Goal: Use online tool/utility: Utilize a website feature to perform a specific function

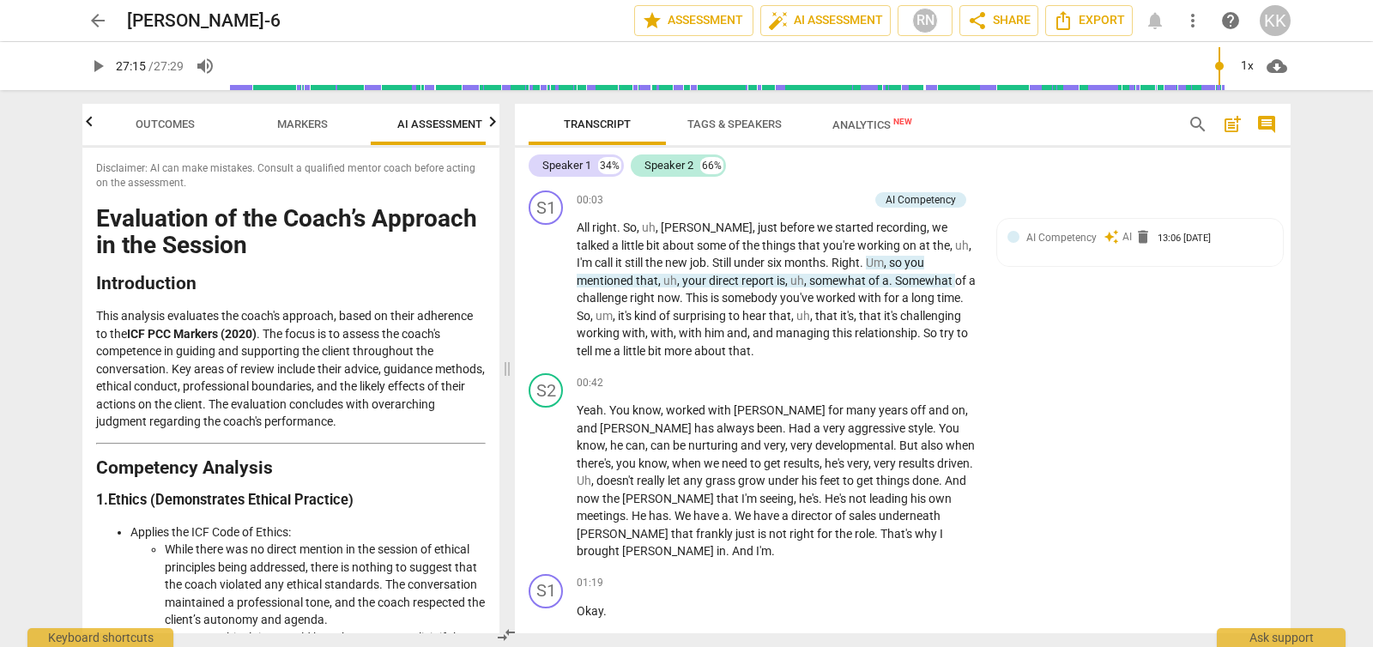
scroll to position [6402, 0]
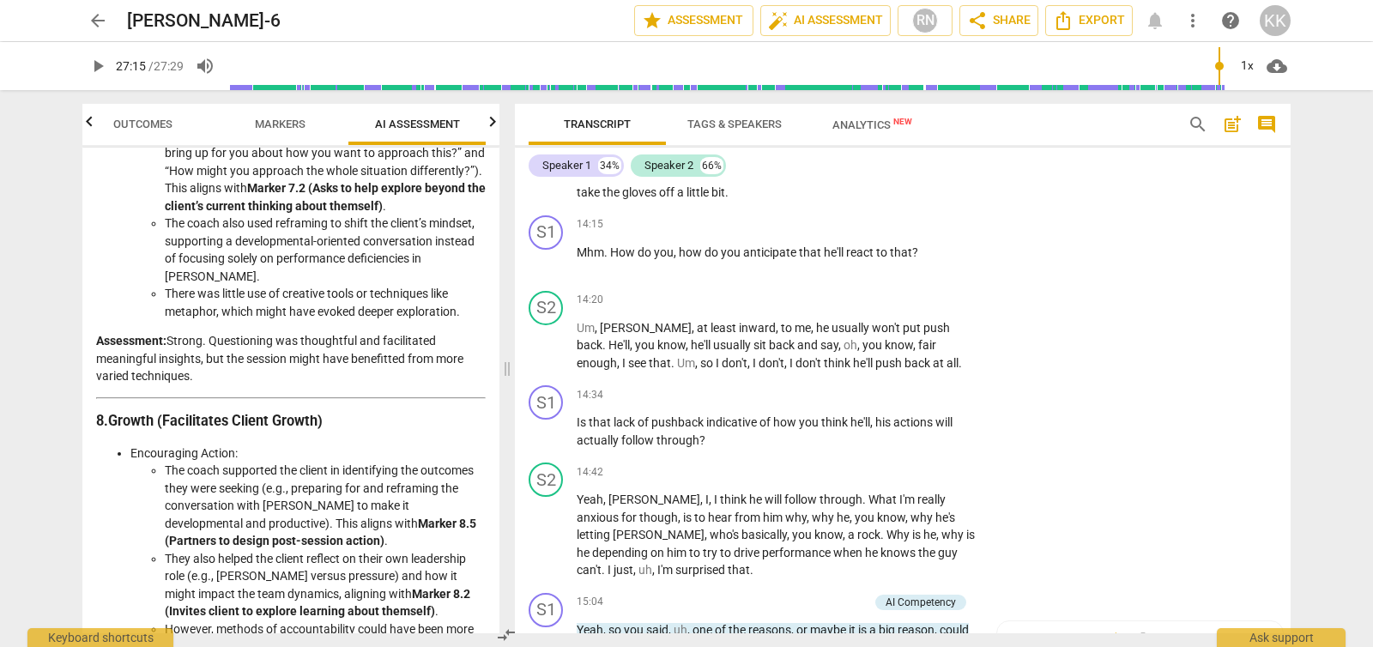
click at [101, 19] on span "arrow_back" at bounding box center [98, 20] width 21 height 21
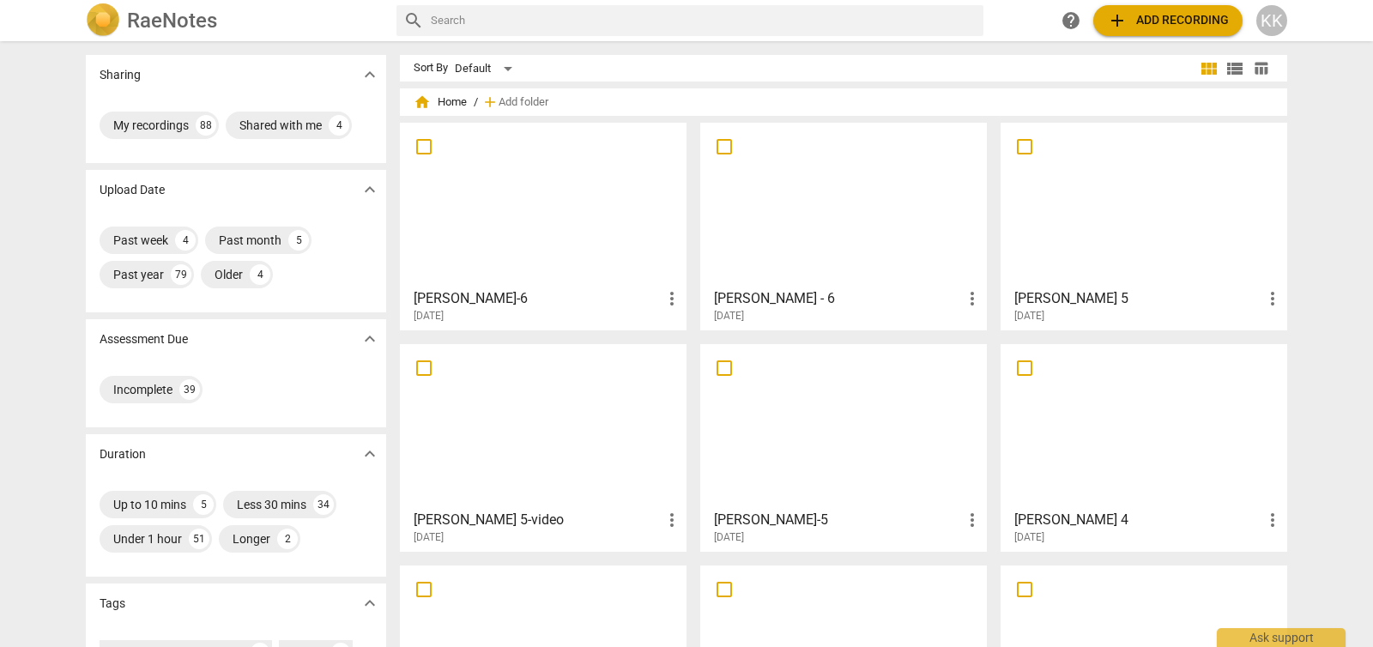
click at [888, 209] on div at bounding box center [843, 205] width 275 height 152
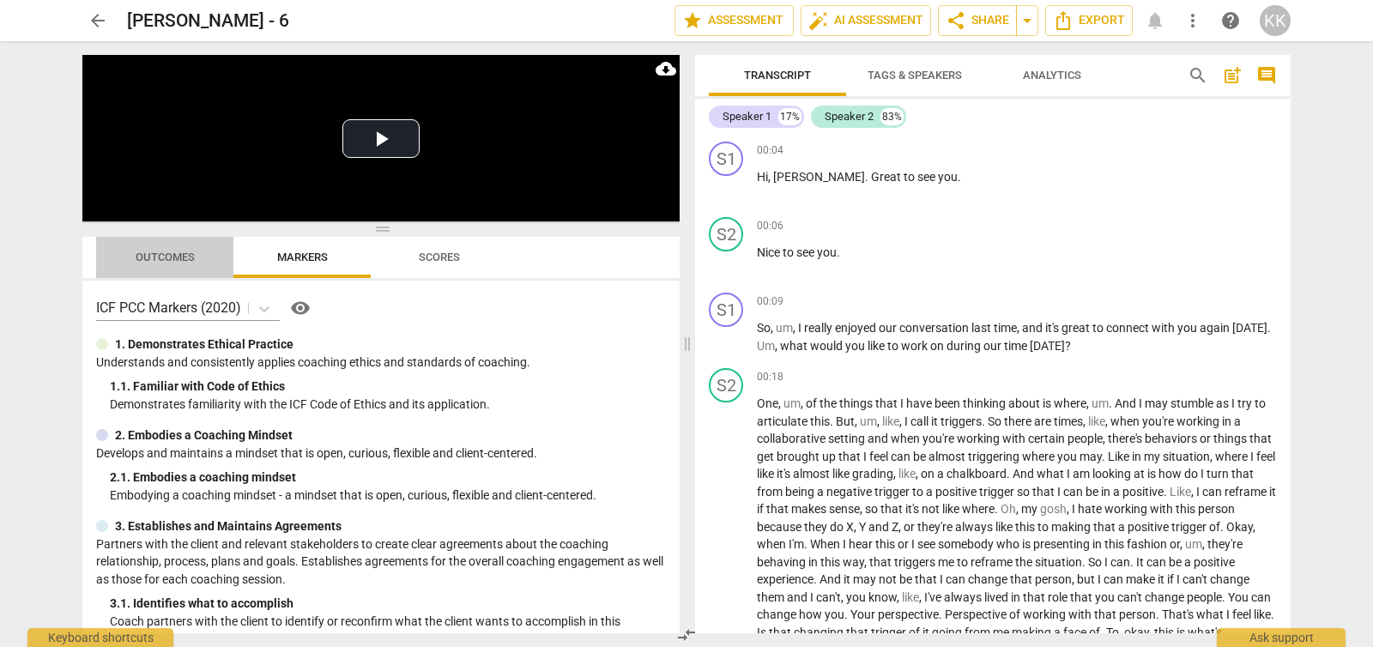
click at [177, 254] on span "Outcomes" at bounding box center [165, 257] width 59 height 13
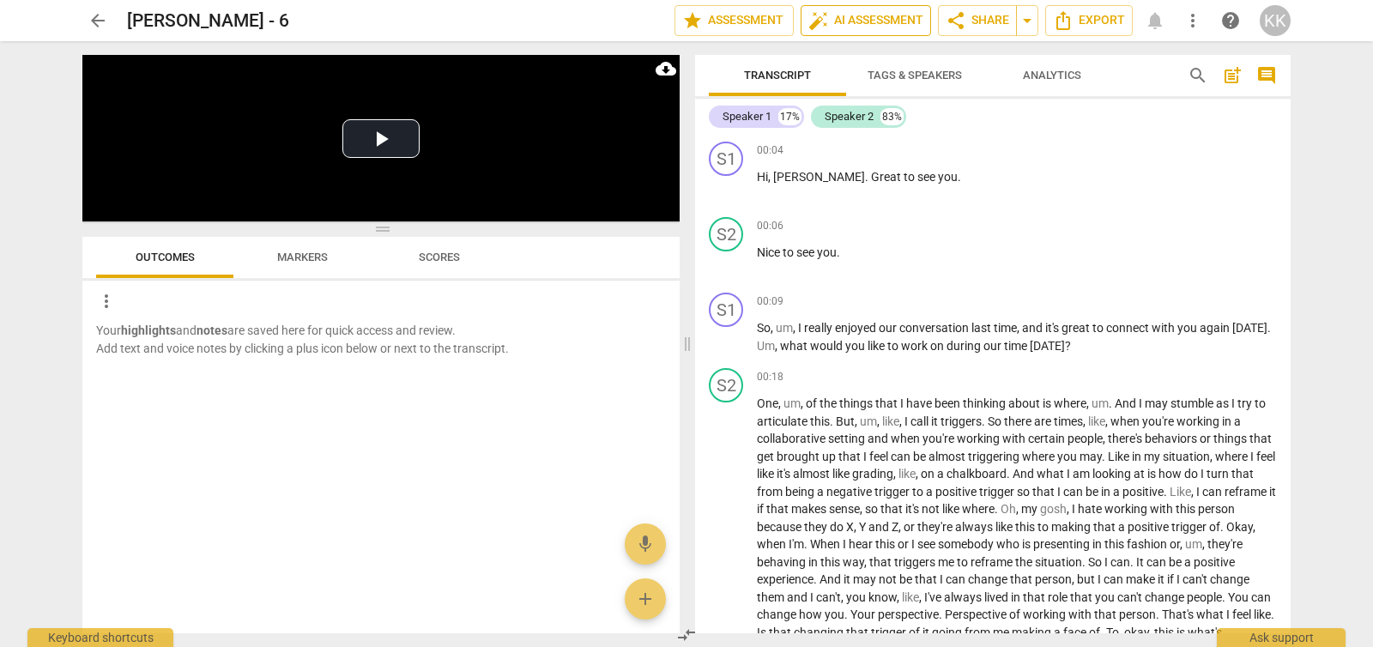
click at [845, 21] on span "auto_fix_high AI Assessment" at bounding box center [866, 20] width 115 height 21
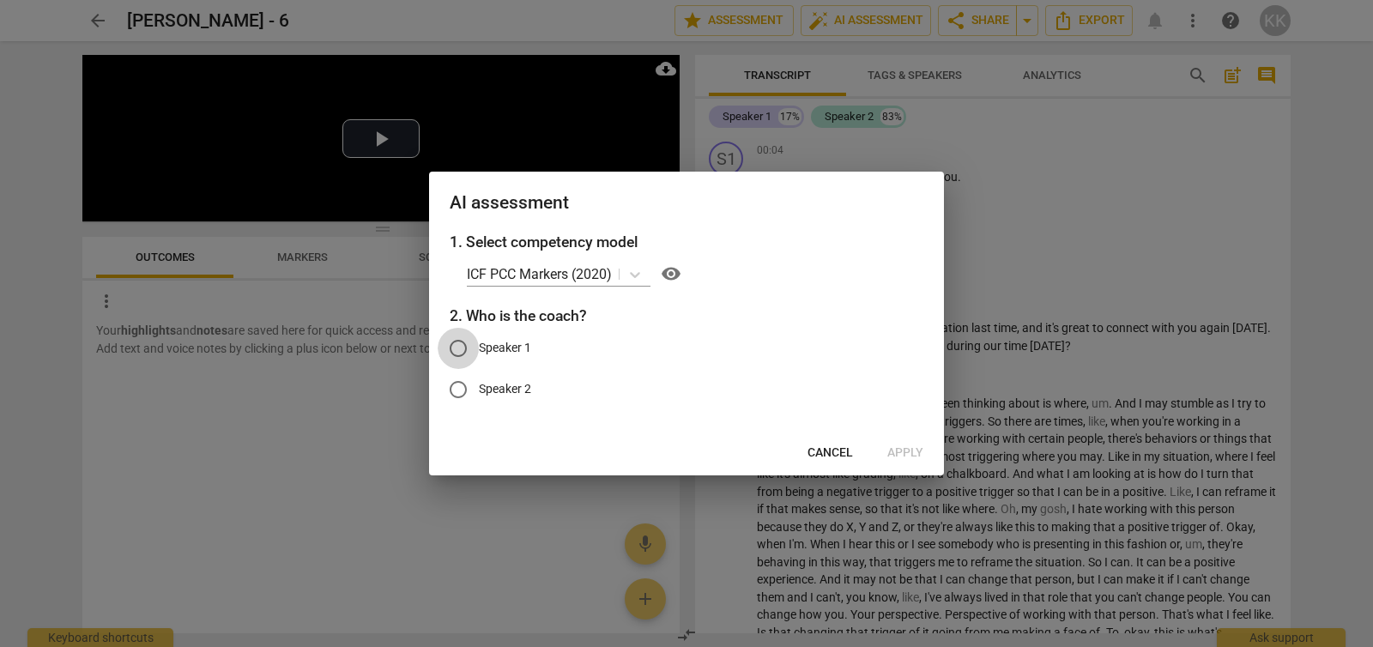
click at [464, 345] on input "Speaker 1" at bounding box center [458, 348] width 41 height 41
radio input "true"
click at [891, 461] on span "Apply" at bounding box center [906, 453] width 36 height 17
